Goal: Find specific page/section: Find specific page/section

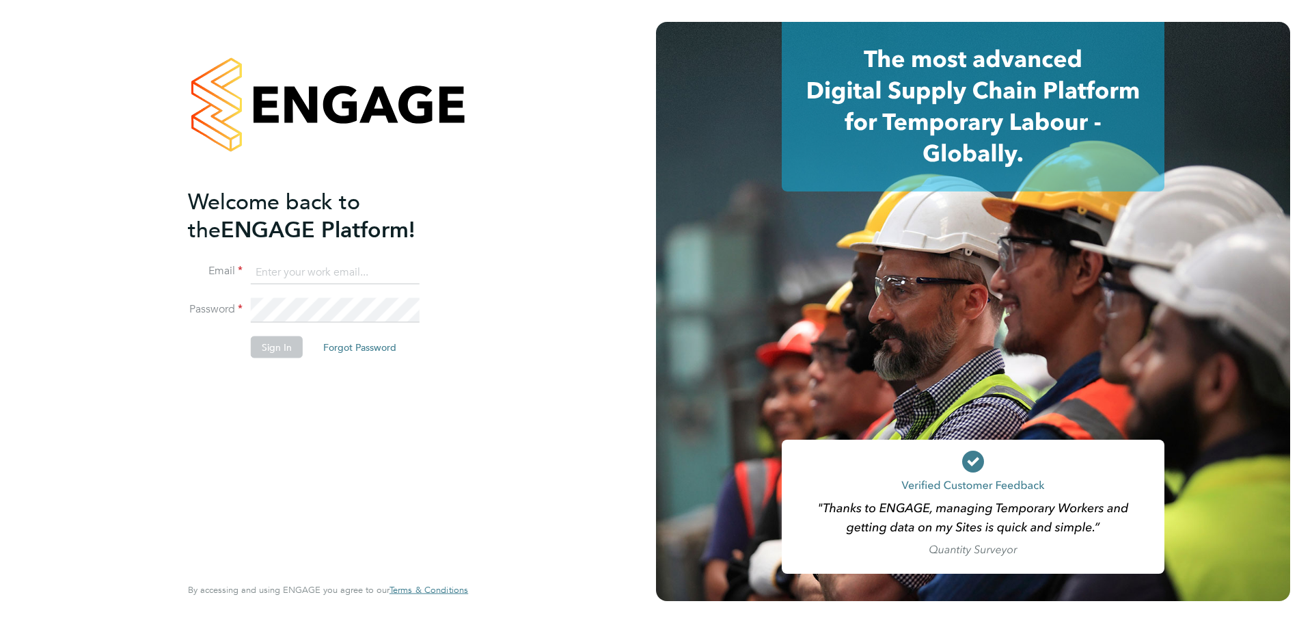
type input "helpdesk@wills-security.co.uk"
click at [279, 340] on button "Sign In" at bounding box center [277, 347] width 52 height 22
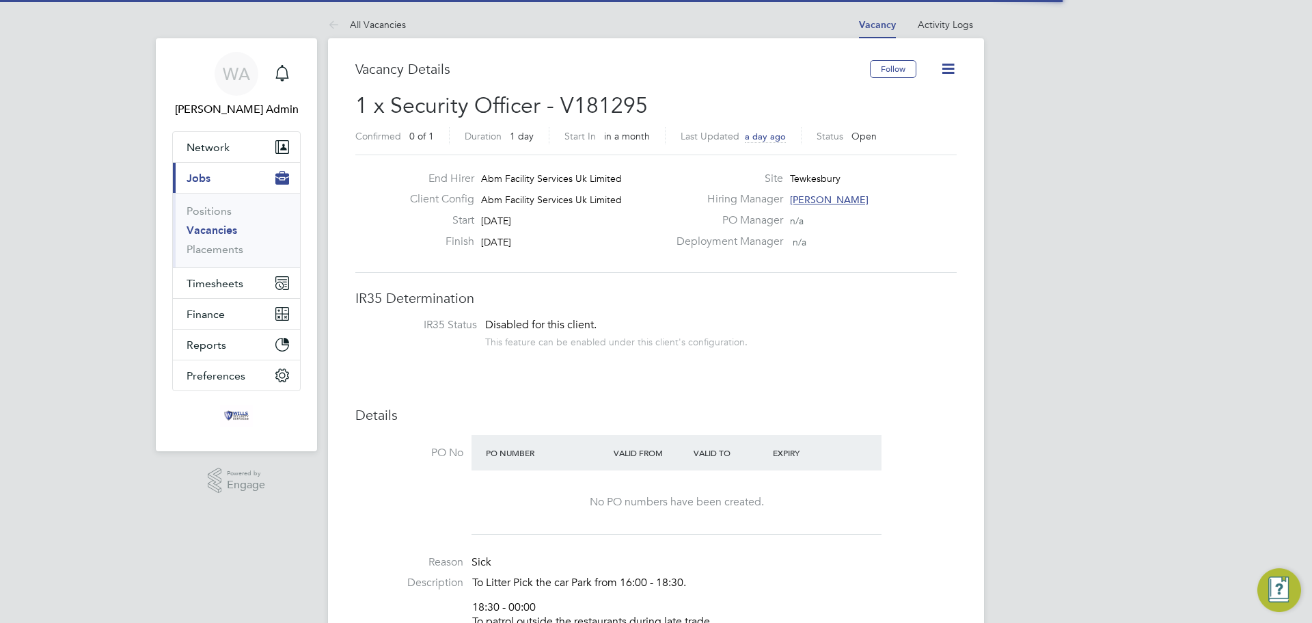
scroll to position [40, 96]
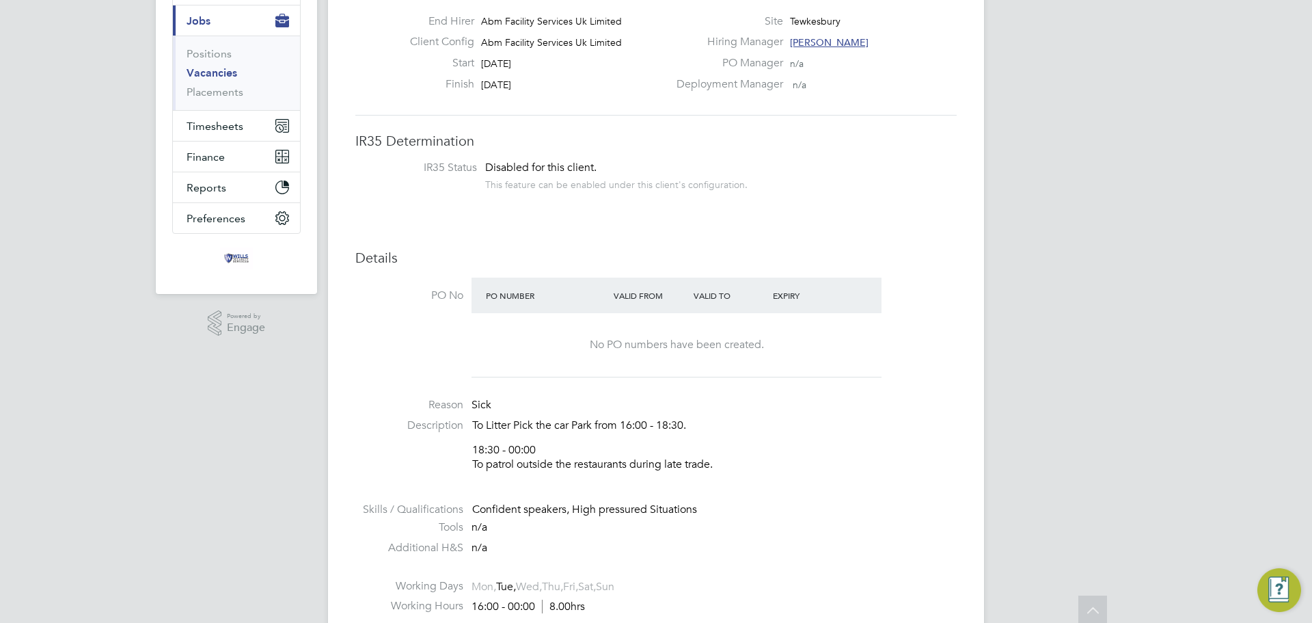
scroll to position [0, 0]
